Goal: Task Accomplishment & Management: Manage account settings

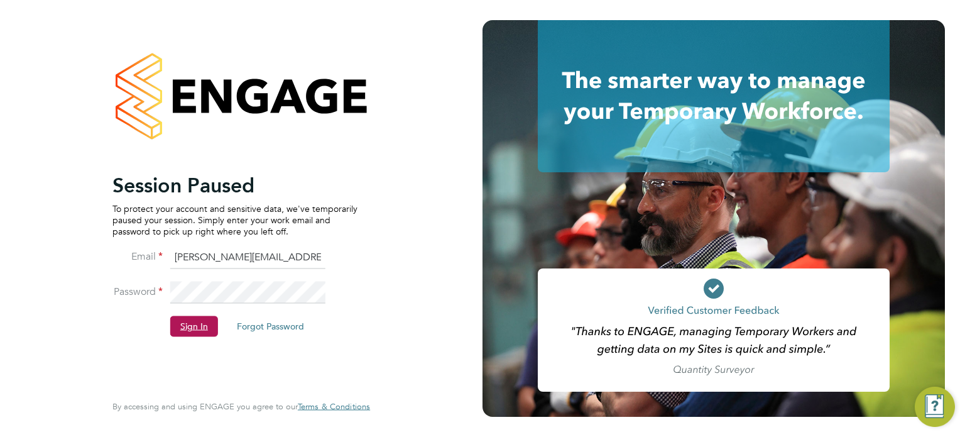
click at [181, 331] on button "Sign In" at bounding box center [194, 326] width 48 height 20
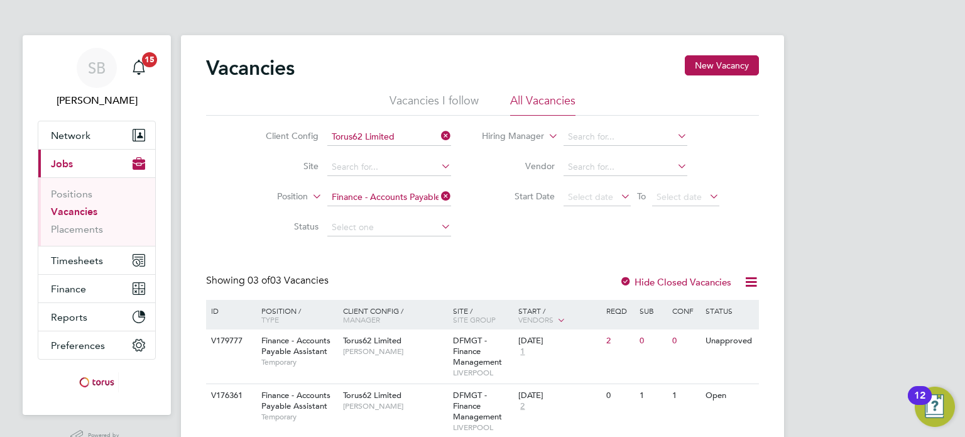
click at [438, 196] on icon at bounding box center [438, 196] width 0 height 18
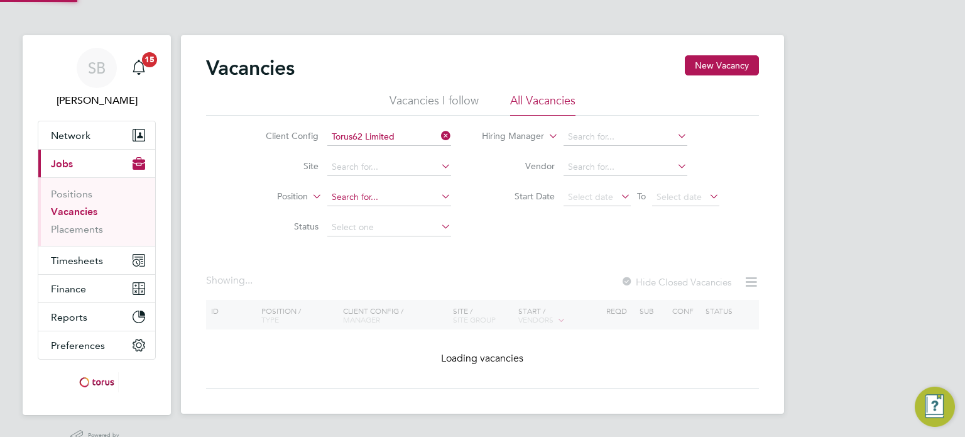
click at [376, 195] on input at bounding box center [389, 197] width 124 height 18
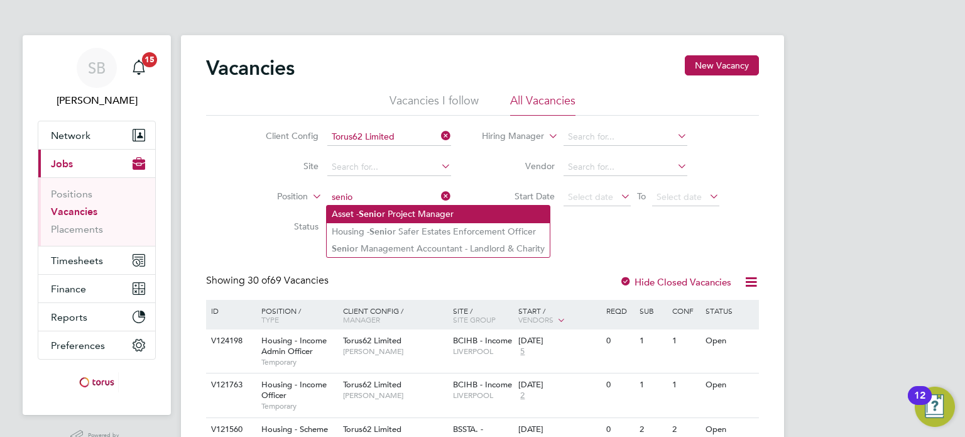
click at [378, 218] on b "Senio" at bounding box center [370, 214] width 23 height 11
type input "Asset - Senior Project Manager"
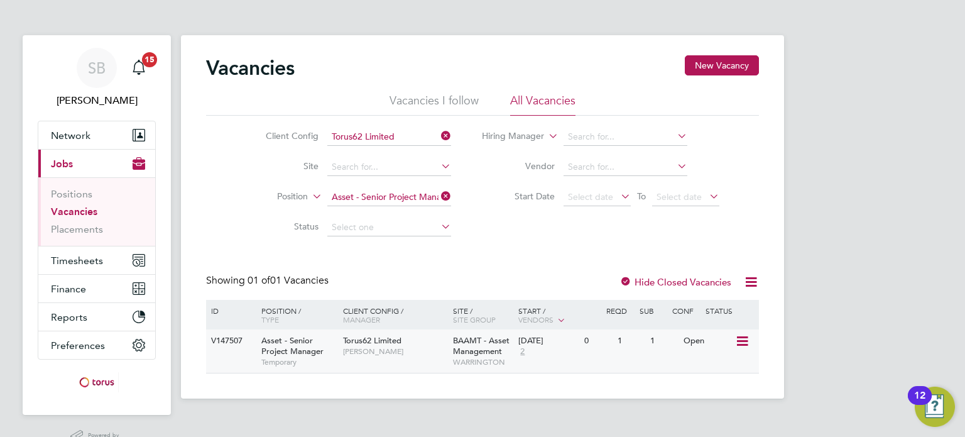
click at [269, 361] on span "Temporary" at bounding box center [298, 362] width 75 height 10
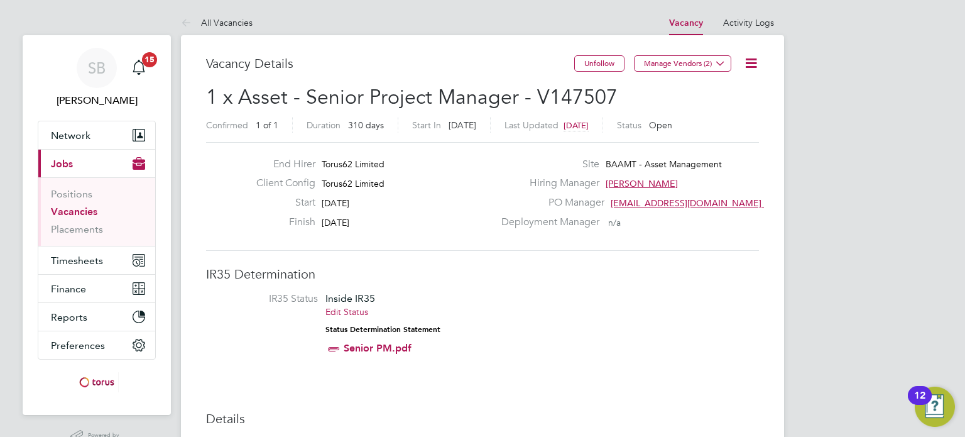
click at [749, 75] on div "Unfollow Manage Vendors (2)" at bounding box center [666, 69] width 185 height 29
click at [754, 68] on icon at bounding box center [751, 63] width 16 height 16
click at [715, 88] on li "Edit Vacancy e" at bounding box center [720, 93] width 73 height 18
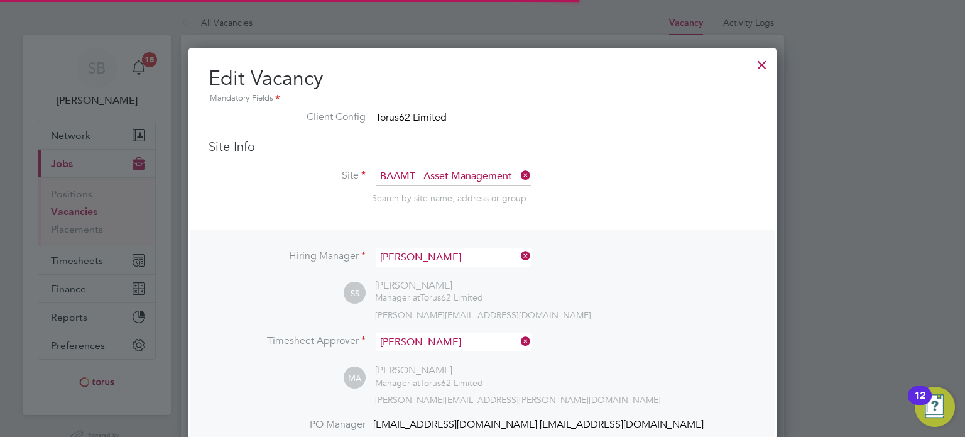
scroll to position [6, 6]
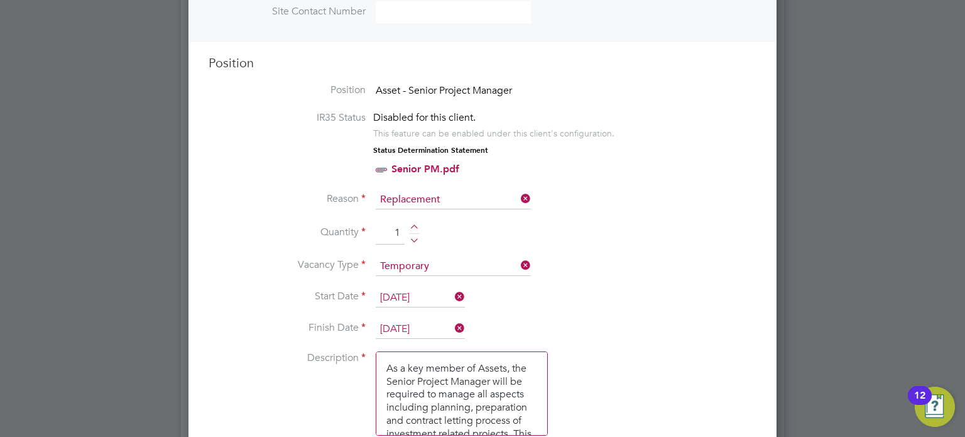
click at [416, 325] on input "[DATE]" at bounding box center [420, 329] width 89 height 19
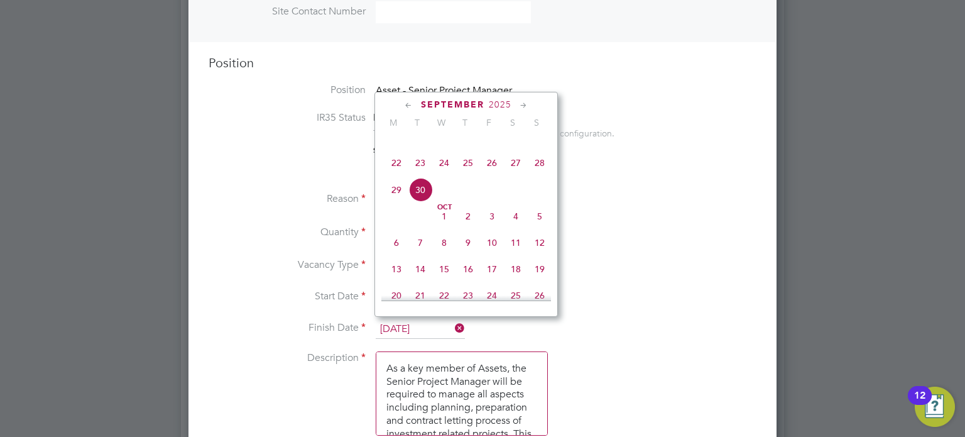
click at [521, 105] on icon at bounding box center [524, 106] width 12 height 14
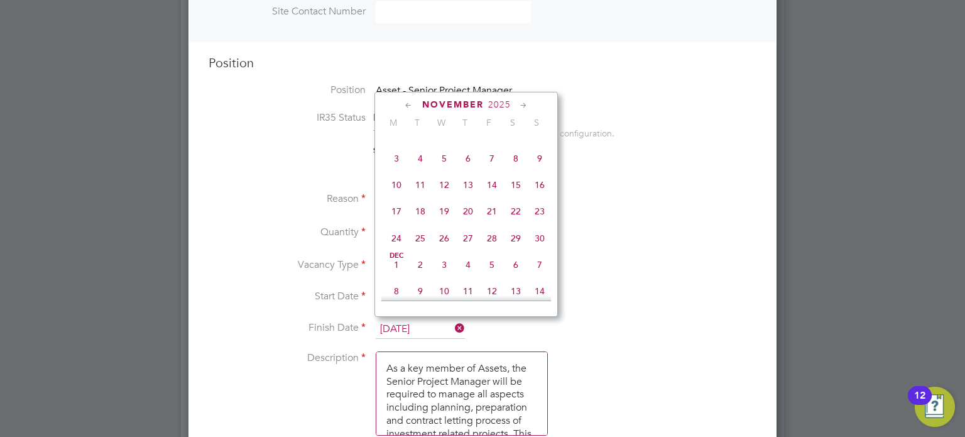
click at [521, 105] on icon at bounding box center [524, 106] width 12 height 14
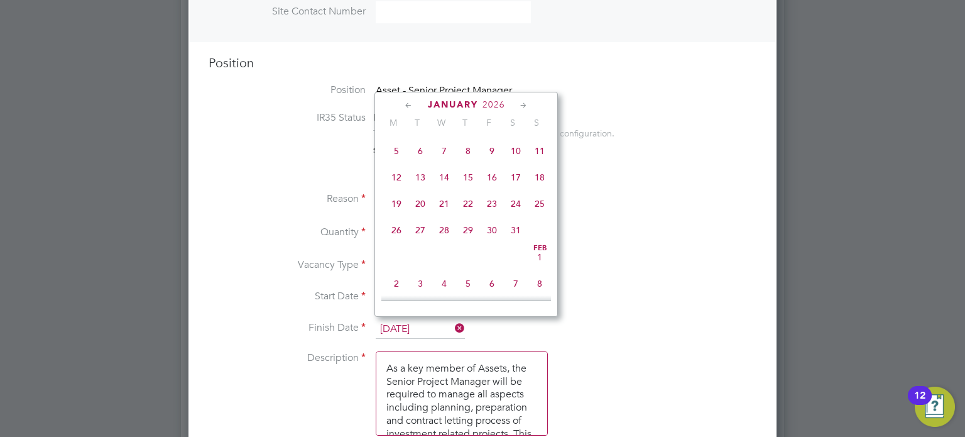
click at [521, 105] on icon at bounding box center [524, 106] width 12 height 14
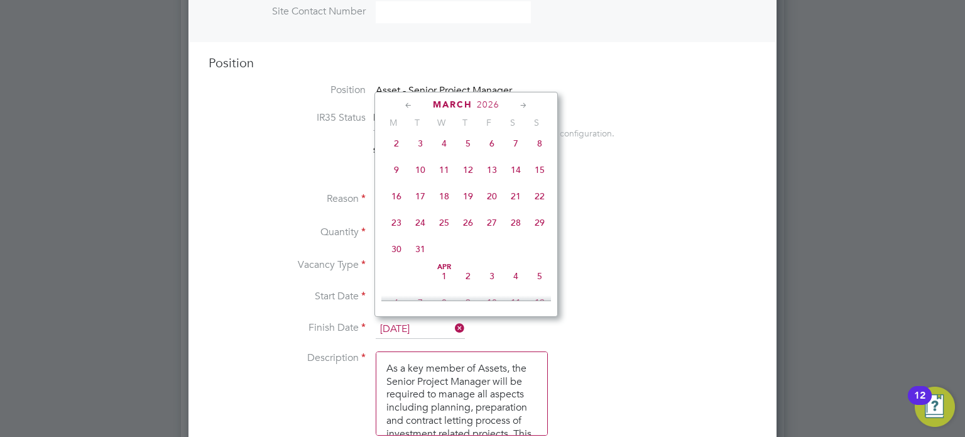
click at [425, 261] on span "31" at bounding box center [420, 249] width 24 height 24
type input "[DATE]"
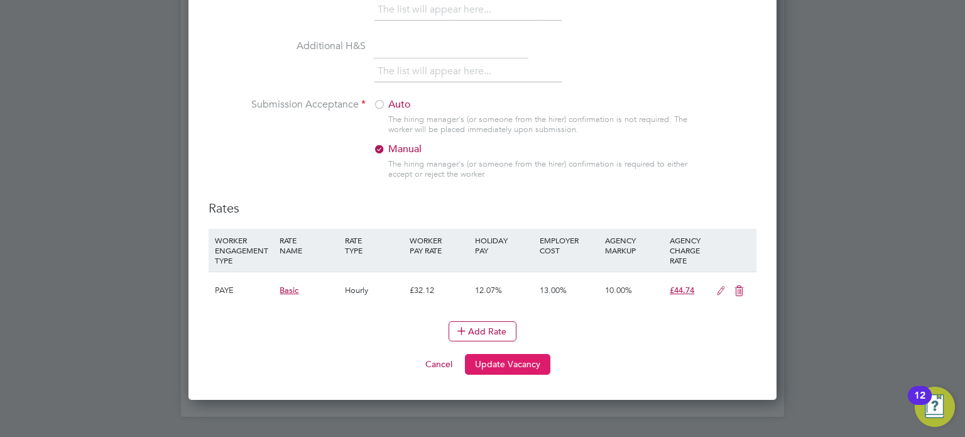
click at [517, 354] on button "Update Vacancy" at bounding box center [507, 364] width 85 height 20
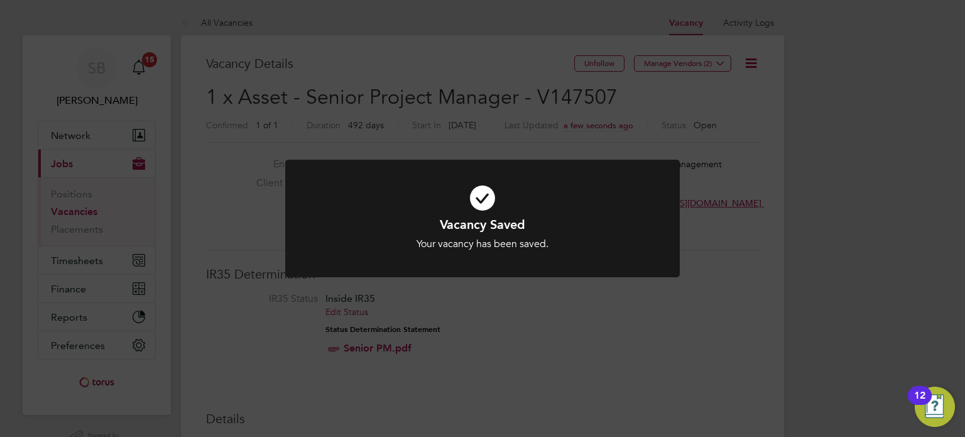
click at [577, 298] on div "Vacancy Saved Your vacancy has been saved. Cancel Okay" at bounding box center [482, 218] width 965 height 437
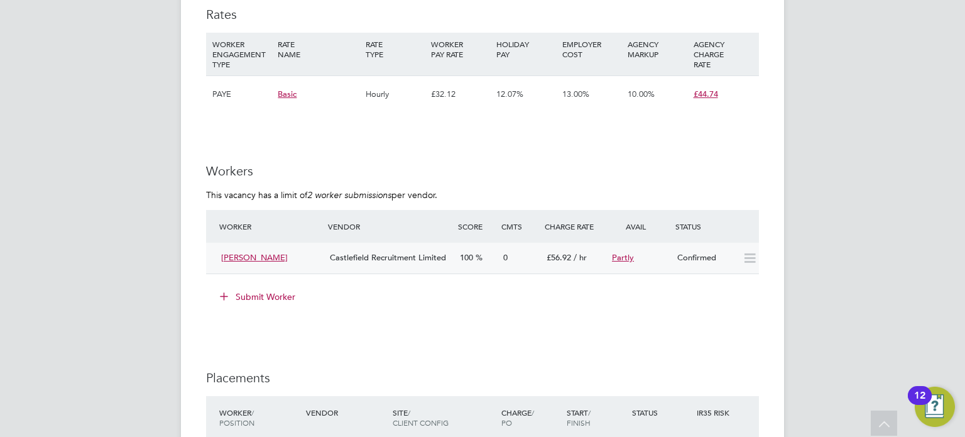
click at [231, 263] on span "[PERSON_NAME]" at bounding box center [254, 257] width 67 height 11
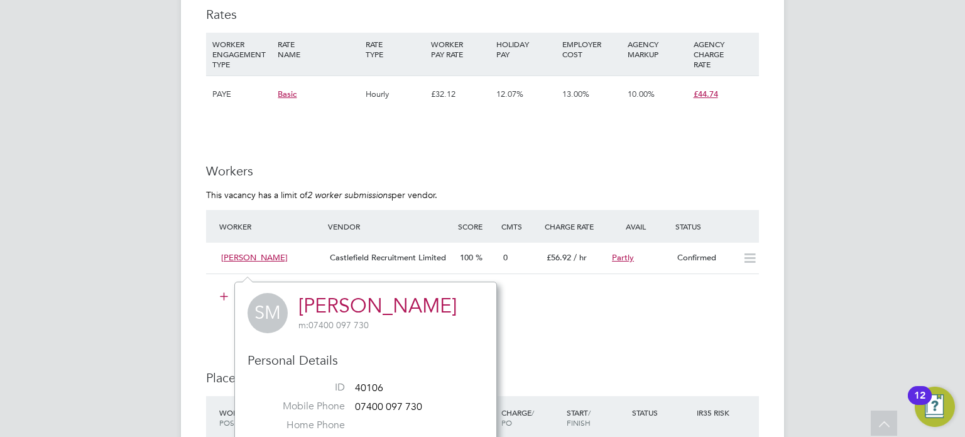
click at [310, 315] on link "[PERSON_NAME]" at bounding box center [377, 305] width 158 height 24
click at [411, 214] on ng-form "Workers This vacancy has a limit of 2 worker submissions per vendor. Worker Ven…" at bounding box center [482, 241] width 553 height 156
